Goal: Information Seeking & Learning: Learn about a topic

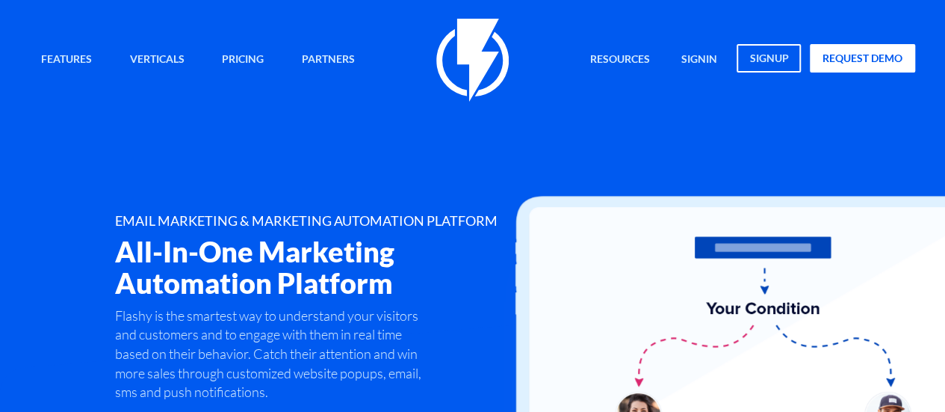
click at [468, 66] on img at bounding box center [472, 60] width 72 height 83
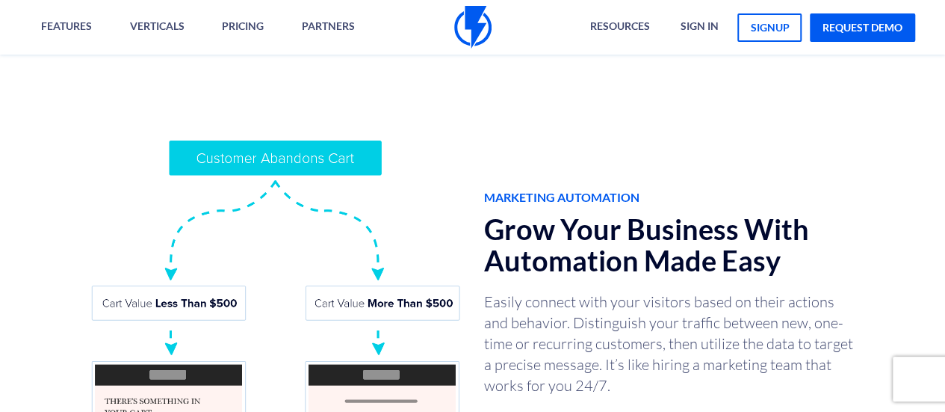
scroll to position [598, 0]
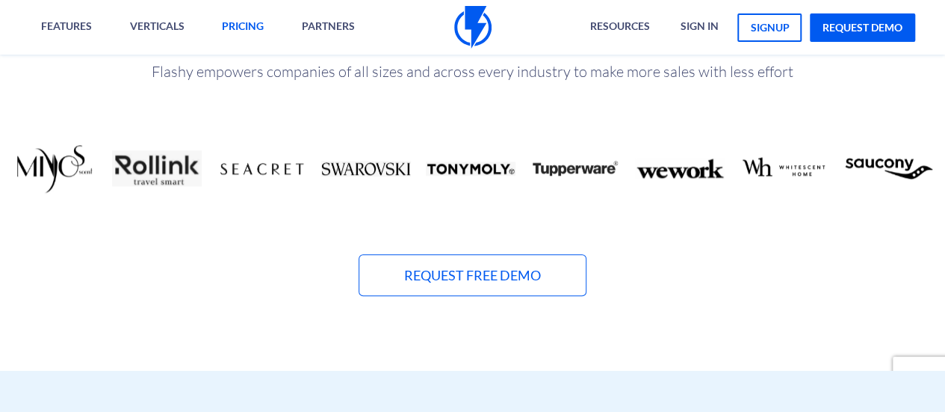
click at [247, 30] on link "pricing" at bounding box center [243, 27] width 64 height 55
